Goal: Find specific page/section: Find specific page/section

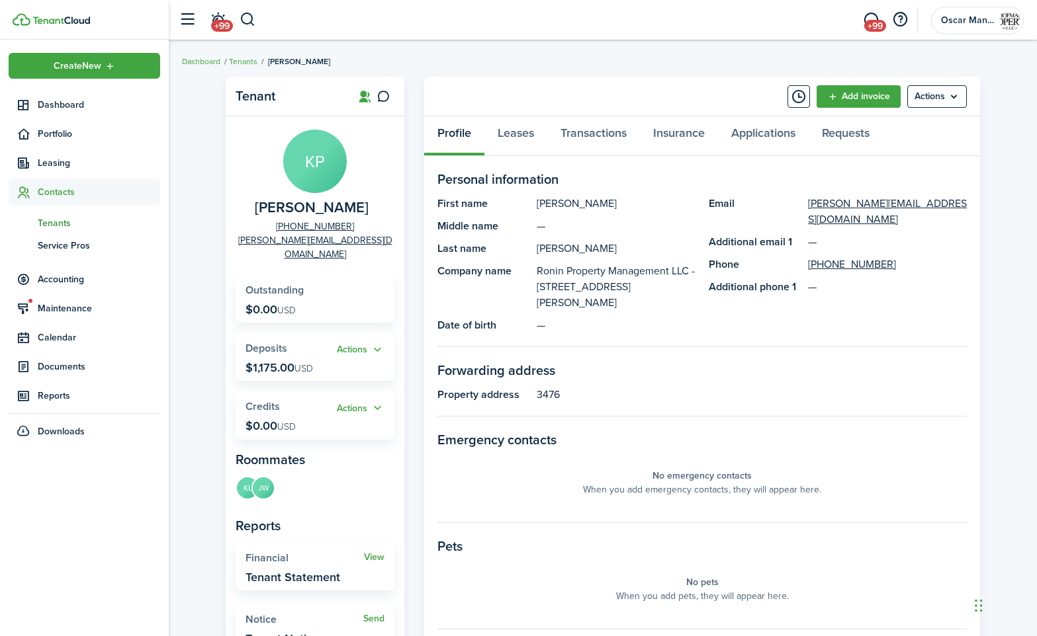
click at [44, 108] on span "Dashboard" at bounding box center [99, 105] width 122 height 14
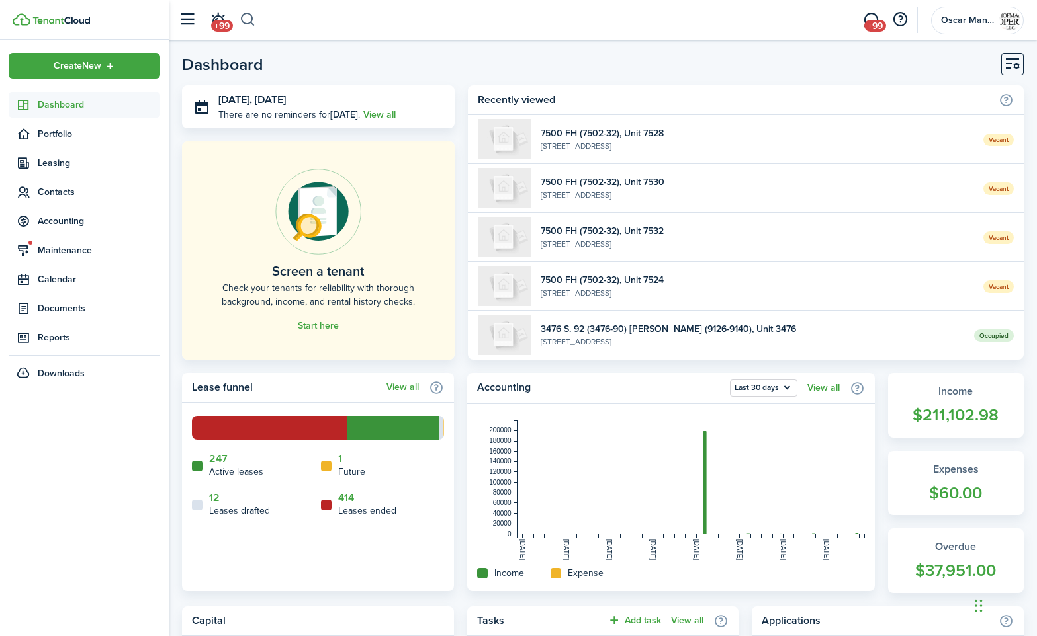
click at [251, 21] on button "button" at bounding box center [247, 20] width 17 height 22
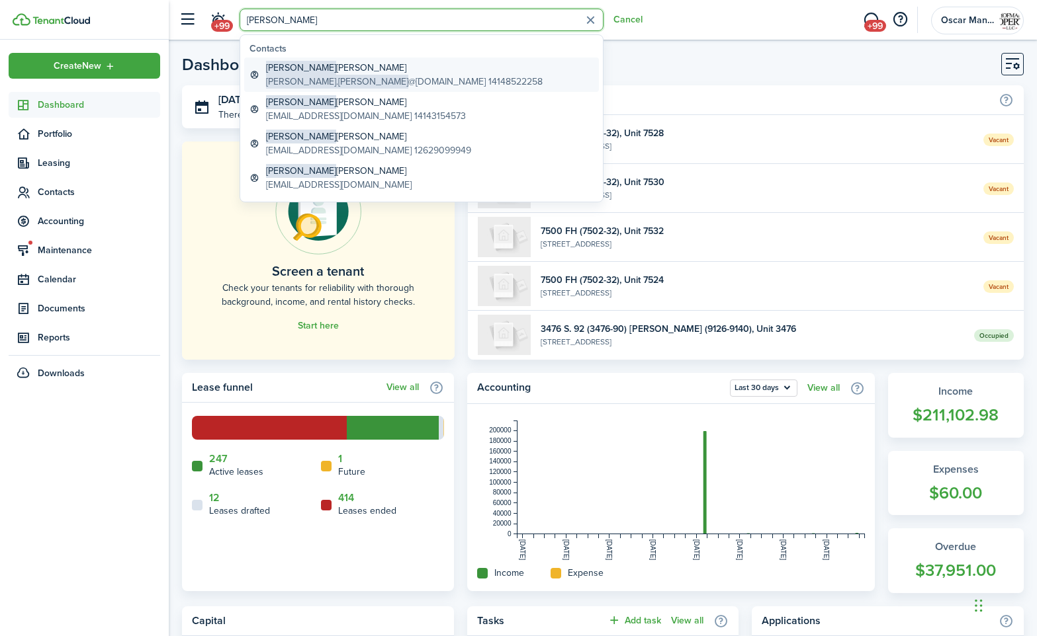
type input "[PERSON_NAME]"
click at [316, 75] on span "[PERSON_NAME].[PERSON_NAME]" at bounding box center [337, 82] width 142 height 14
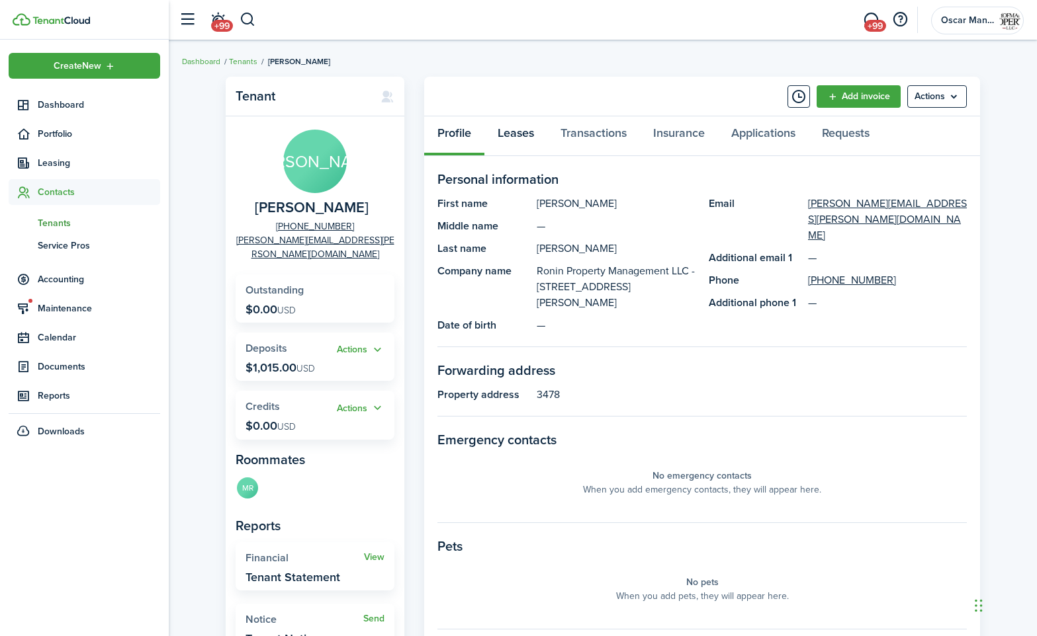
click at [515, 136] on link "Leases" at bounding box center [515, 136] width 63 height 40
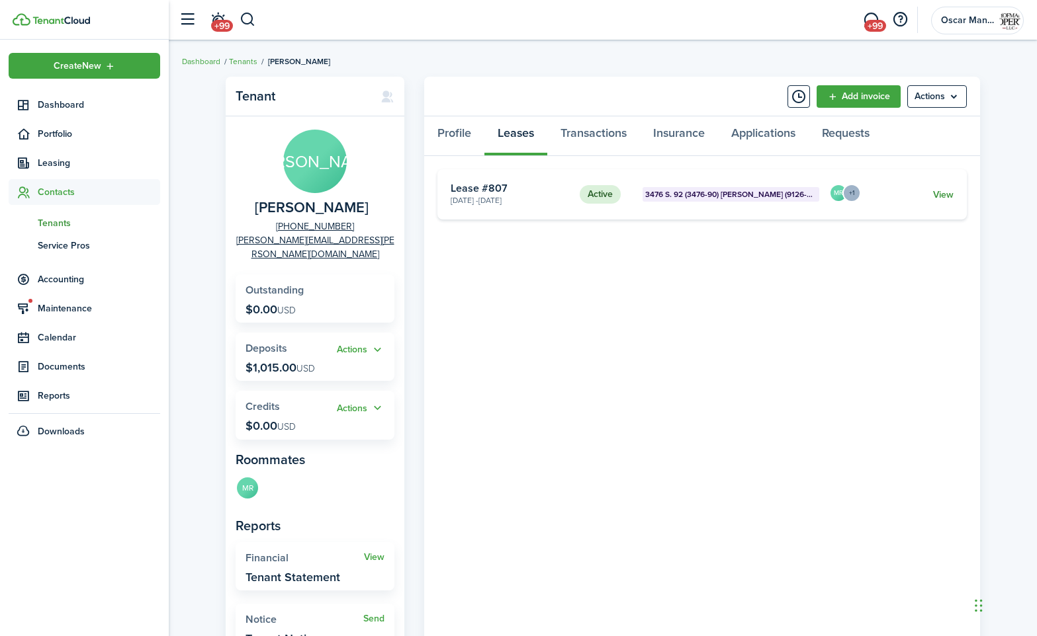
click at [949, 191] on link "View" at bounding box center [943, 195] width 21 height 14
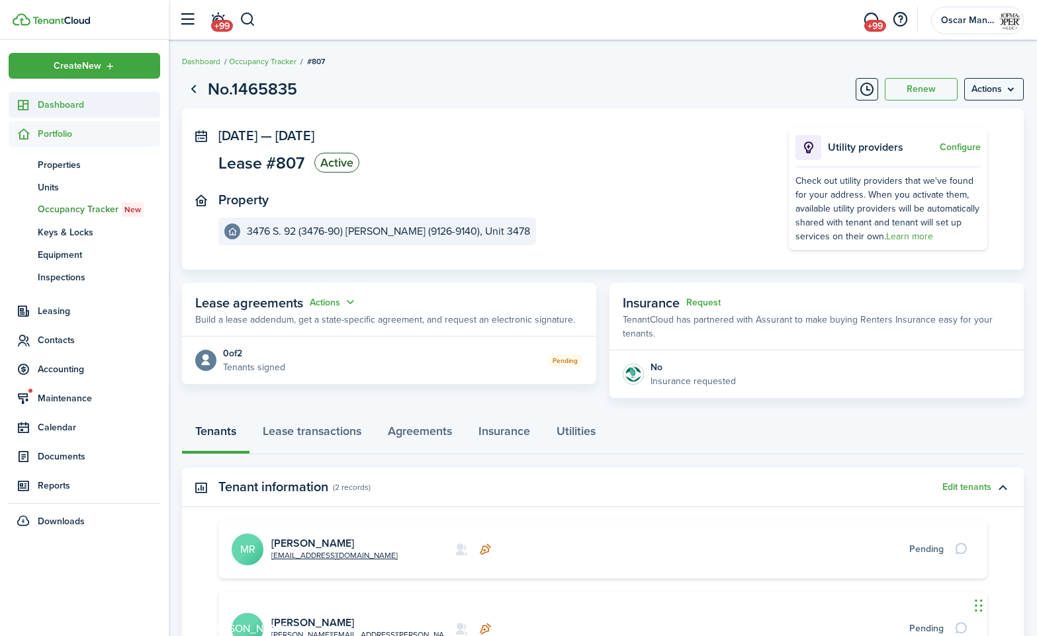
click at [73, 101] on span "Dashboard" at bounding box center [99, 105] width 122 height 14
